Goal: Obtain resource: Obtain resource

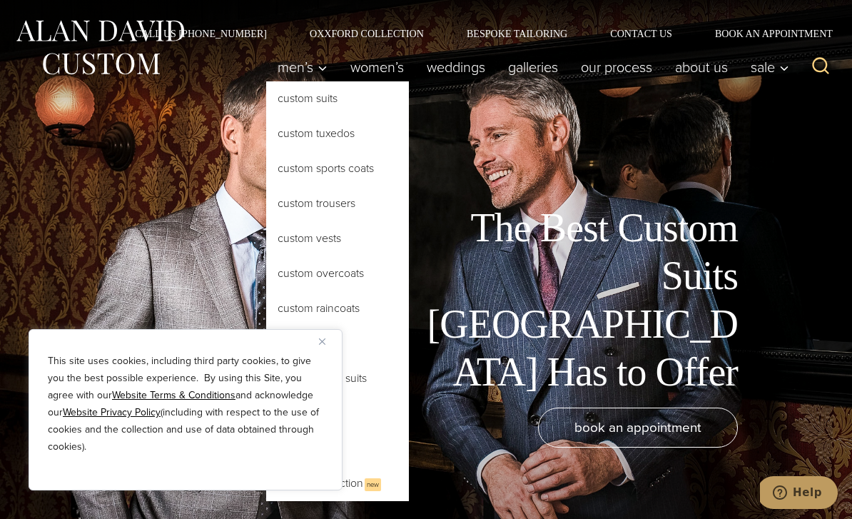
click at [298, 103] on link "Custom Suits" at bounding box center [337, 98] width 143 height 34
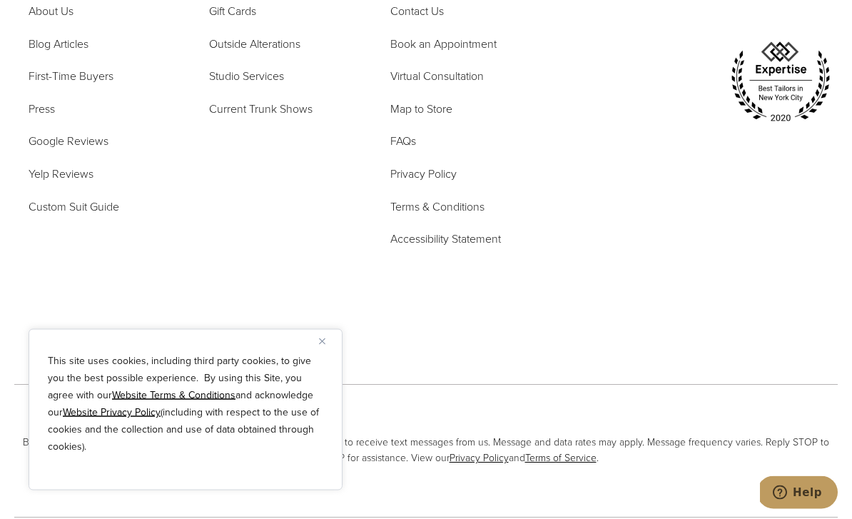
scroll to position [8129, 0]
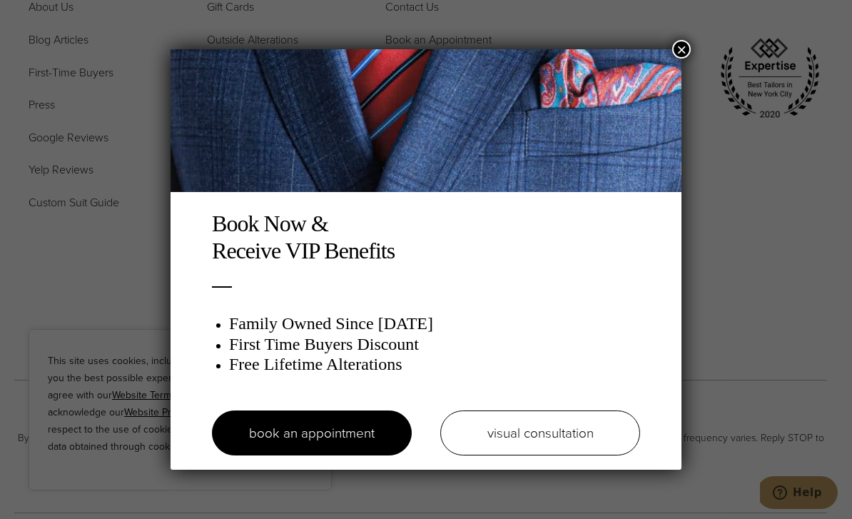
click at [683, 43] on button "×" at bounding box center [681, 49] width 19 height 19
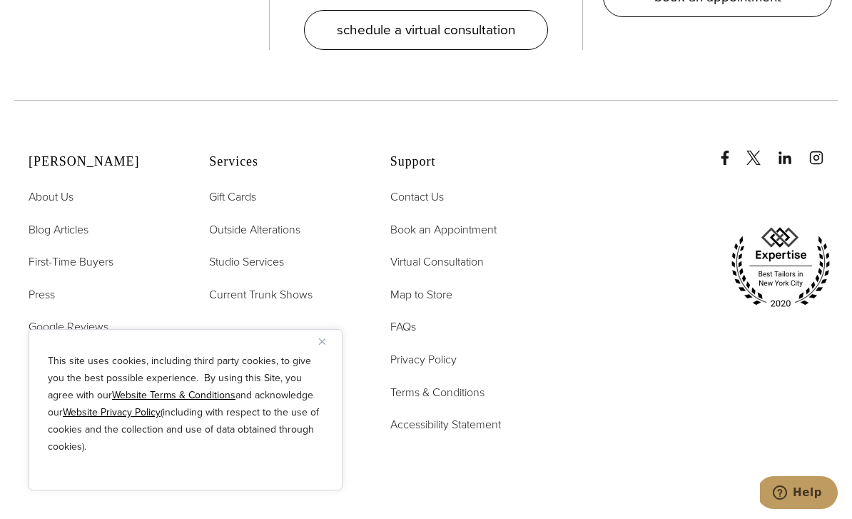
scroll to position [7934, 0]
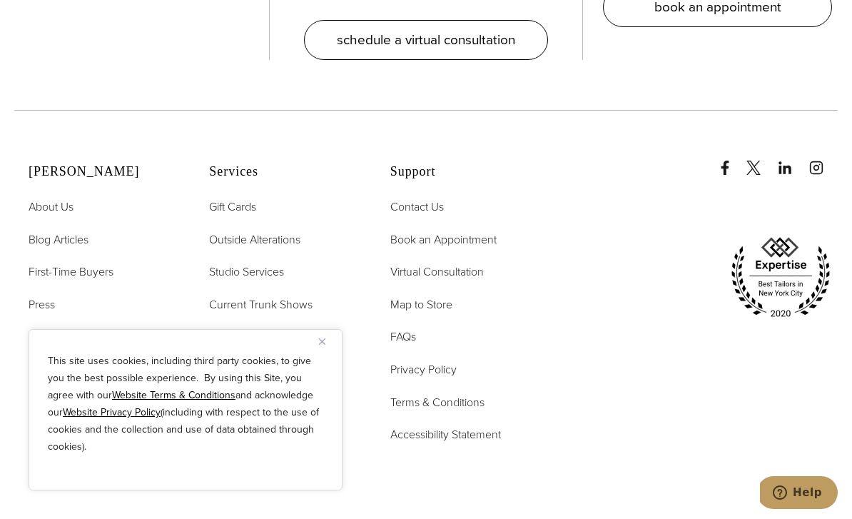
click at [320, 340] on img "Close" at bounding box center [322, 341] width 6 height 6
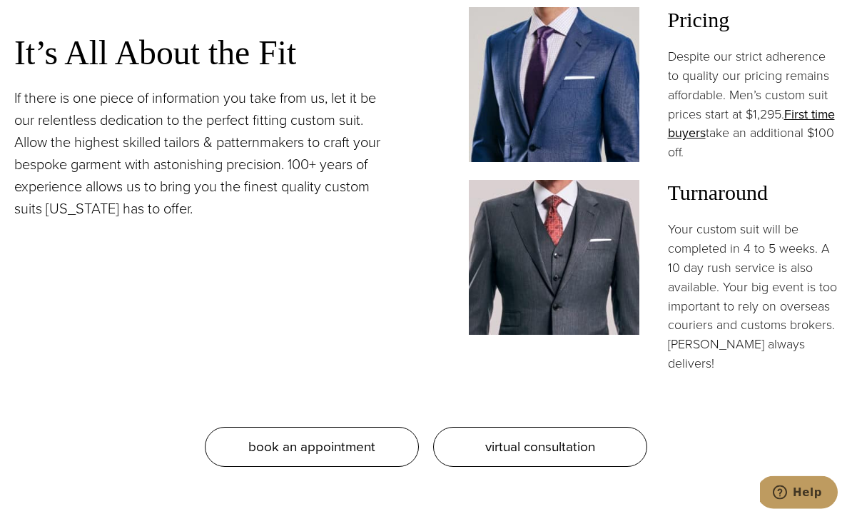
scroll to position [1213, 0]
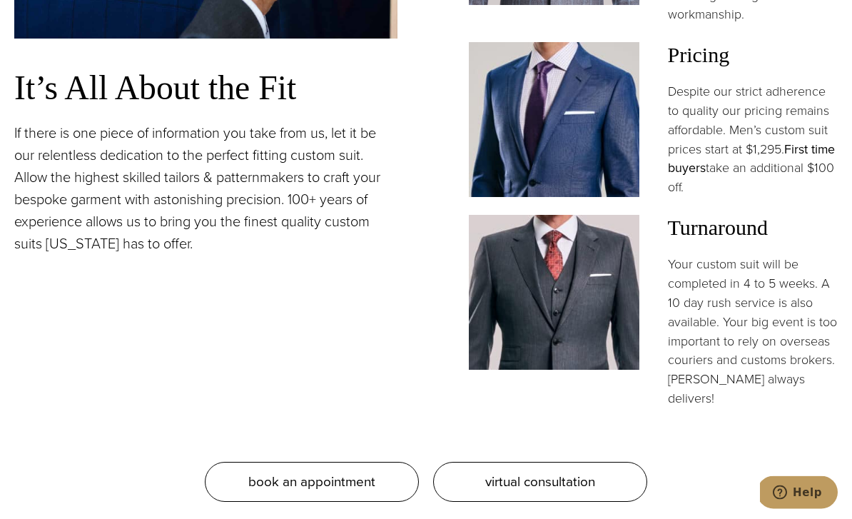
click at [689, 172] on link "First time buyers" at bounding box center [751, 160] width 167 height 38
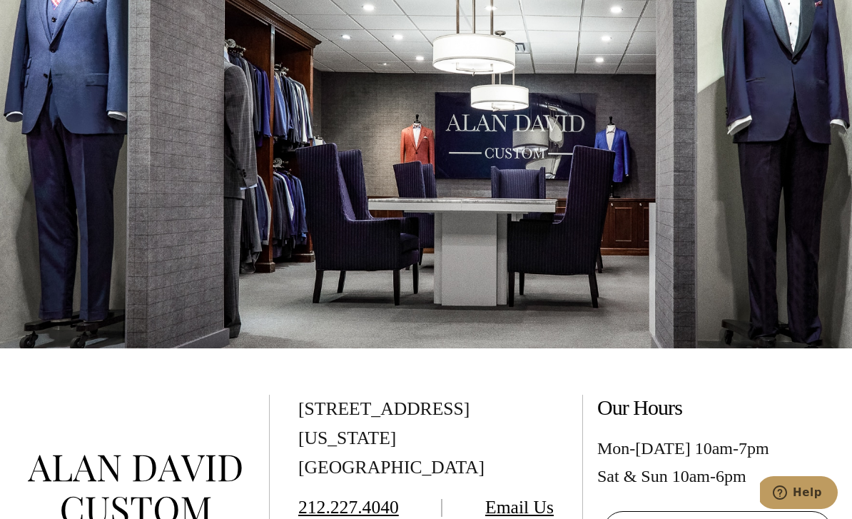
scroll to position [2511, 0]
